Goal: Check status: Check status

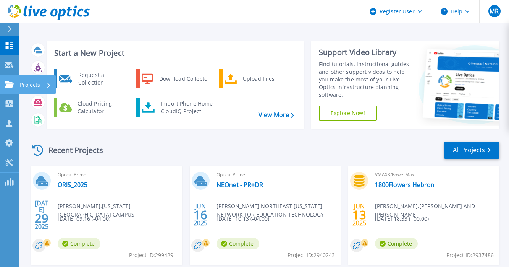
click at [5, 85] on icon at bounding box center [9, 84] width 9 height 6
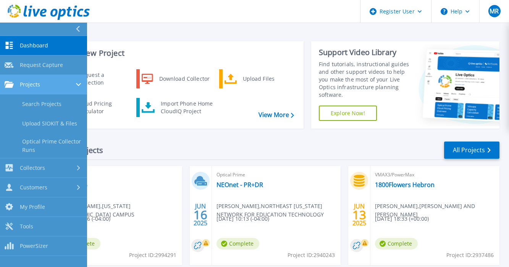
click at [31, 84] on span "Projects" at bounding box center [30, 84] width 20 height 7
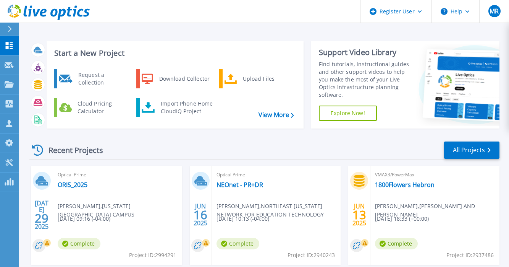
click at [276, 138] on div "Recent Projects All Projects JUL 29 2025 Optical Prime ORIS_2025 Joseph Veit , …" at bounding box center [264, 267] width 470 height 266
click at [23, 84] on p "Projects" at bounding box center [30, 85] width 20 height 20
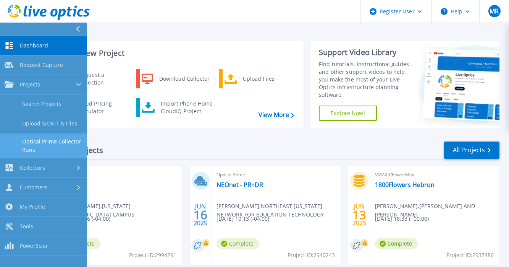
click at [45, 137] on link "Optical Prime Collector Runs" at bounding box center [43, 145] width 87 height 24
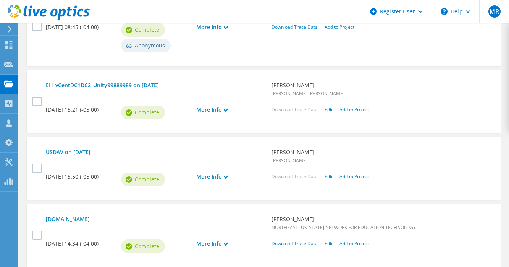
scroll to position [724, 0]
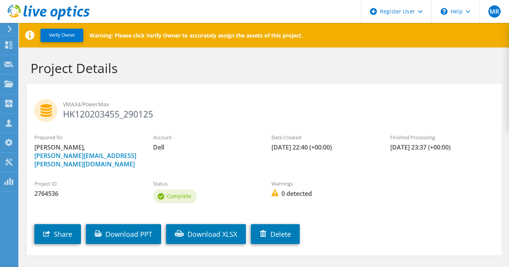
drag, startPoint x: 144, startPoint y: 251, endPoint x: 151, endPoint y: 240, distance: 13.5
click at [149, 243] on section "Project Details VMAX4/PowerMax HK120203455_290125 Prepared for Clive Mcfarland,…" at bounding box center [264, 174] width 490 height 254
